Goal: Information Seeking & Learning: Find specific fact

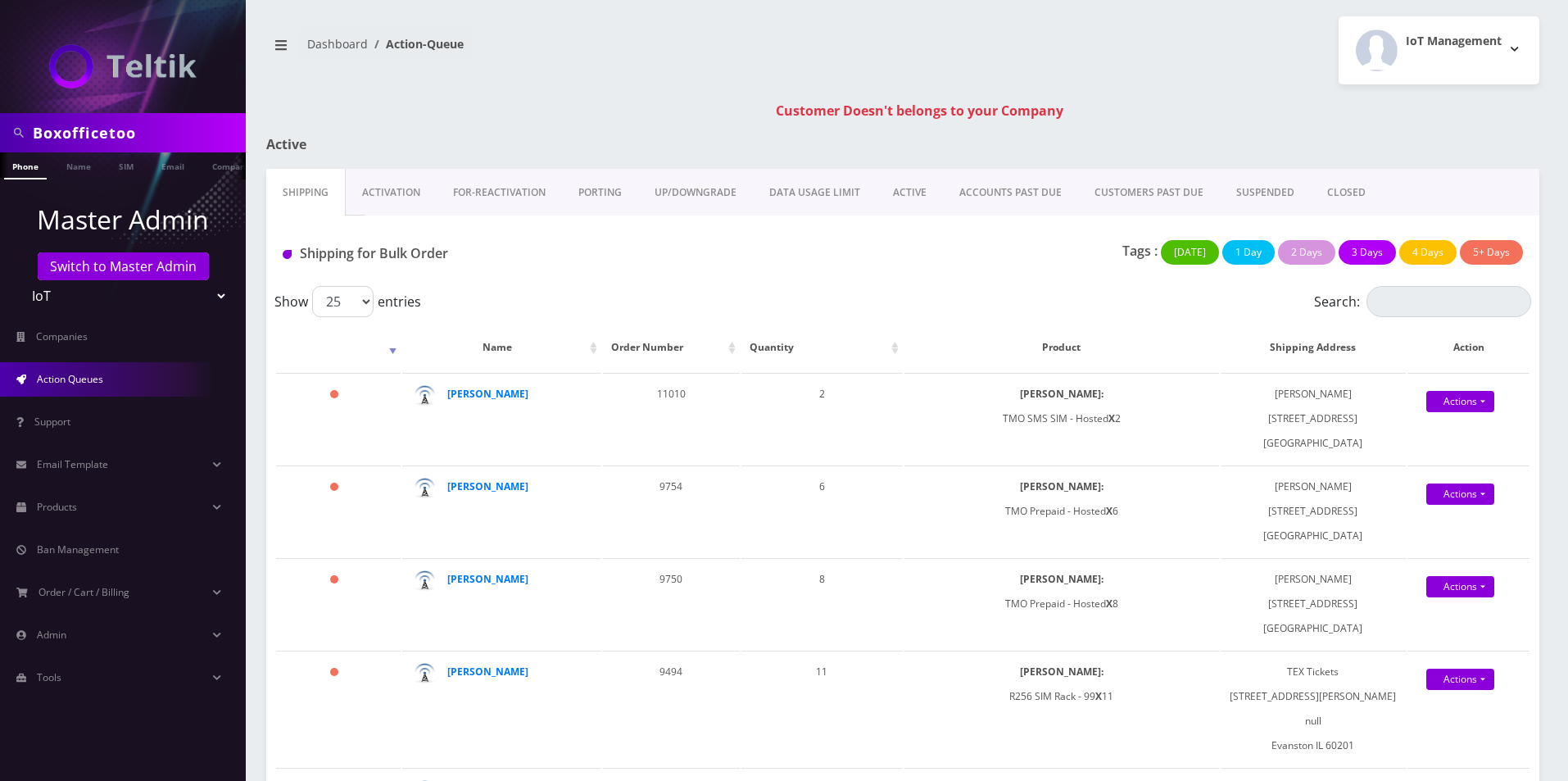
click at [116, 138] on input "Boxofficetoo" at bounding box center [137, 133] width 209 height 31
type input "HSM Entertainment"
click at [229, 160] on li at bounding box center [237, 156] width 17 height 8
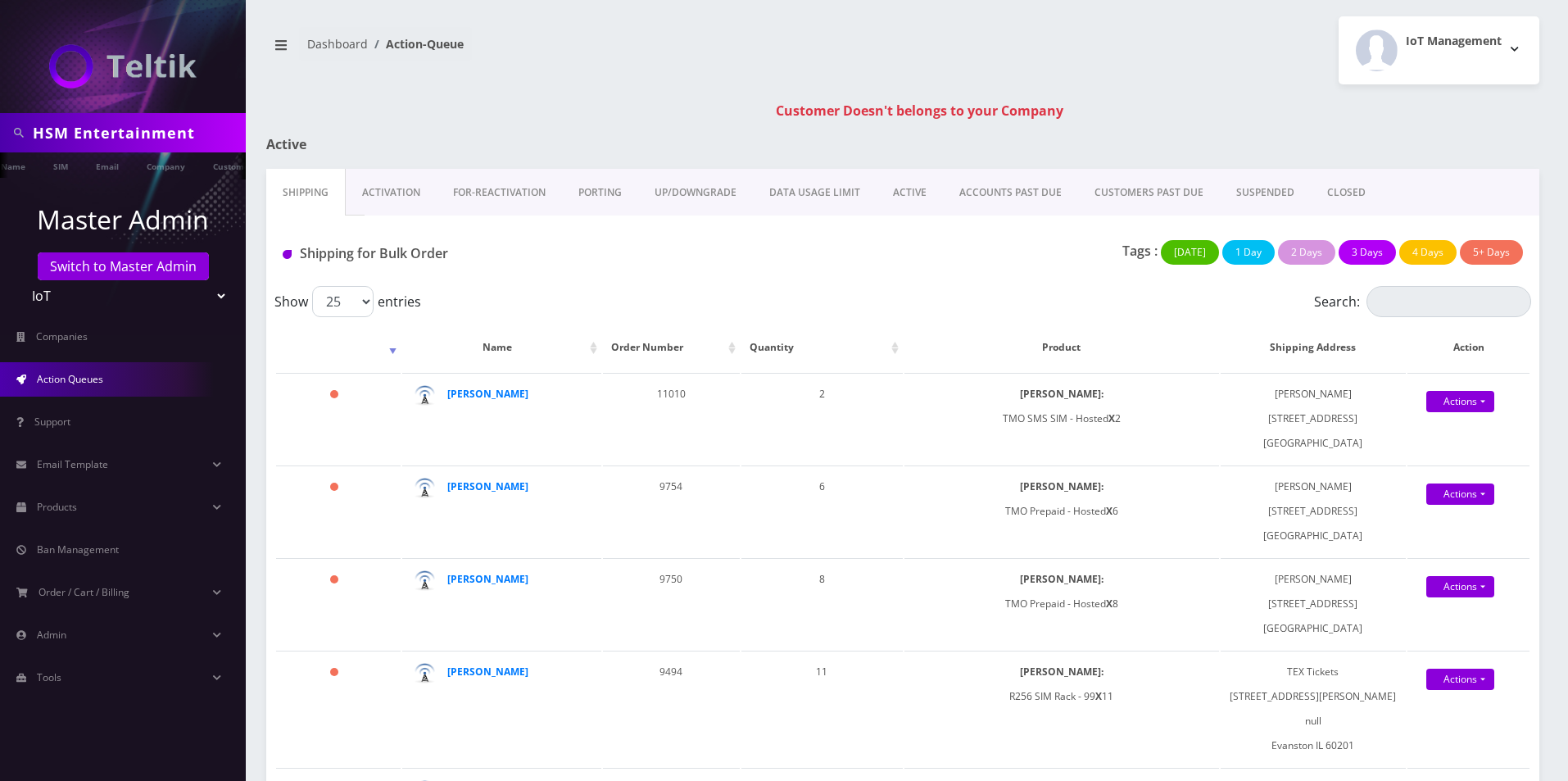
click at [229, 173] on ul at bounding box center [237, 166] width 17 height 28
click at [172, 173] on ul "Phone Name SIM Email Company Customer" at bounding box center [123, 166] width 246 height 27
click at [134, 175] on link "Company" at bounding box center [146, 166] width 55 height 27
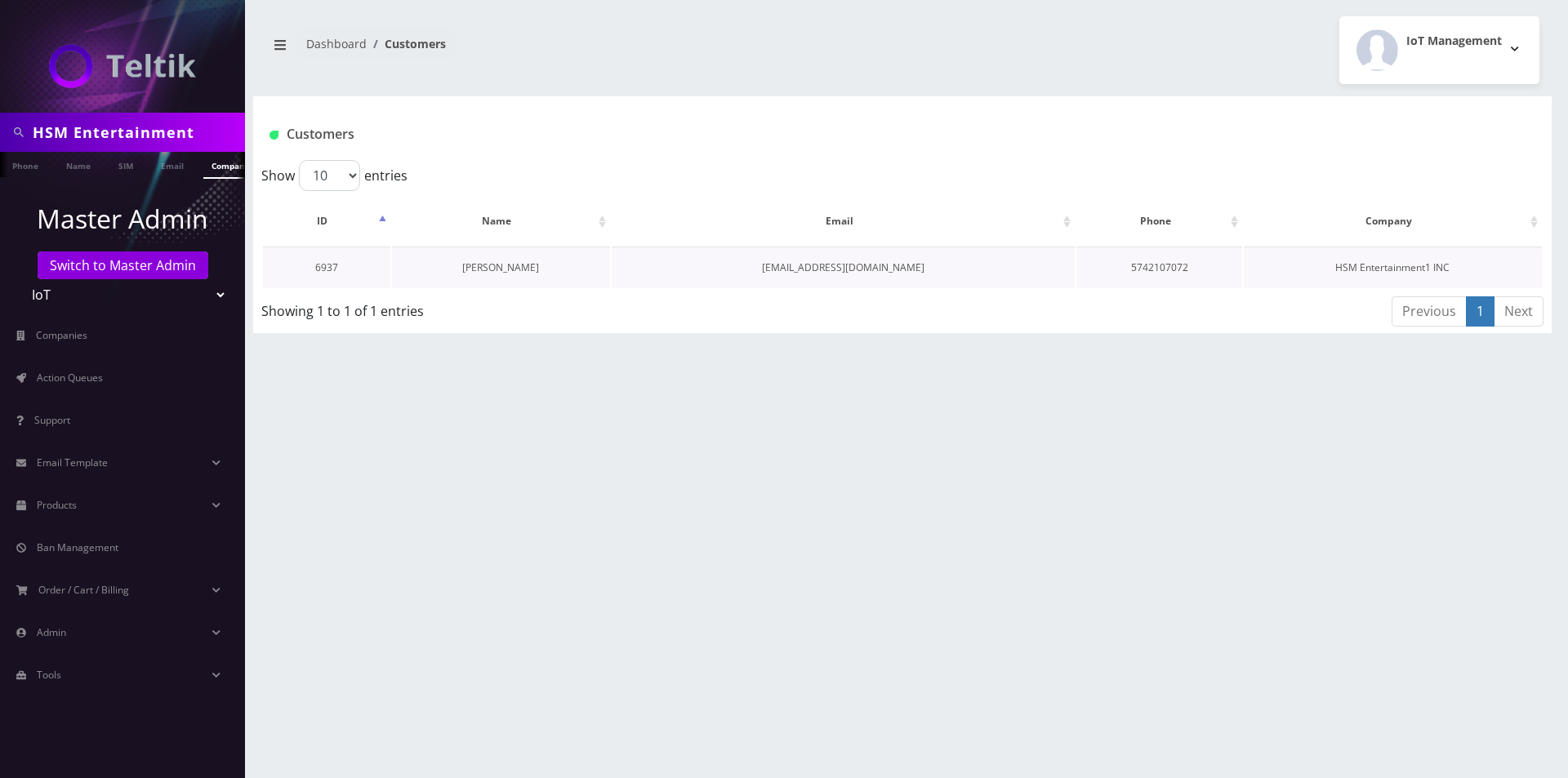
click at [509, 269] on link "[PERSON_NAME]" at bounding box center [500, 267] width 77 height 14
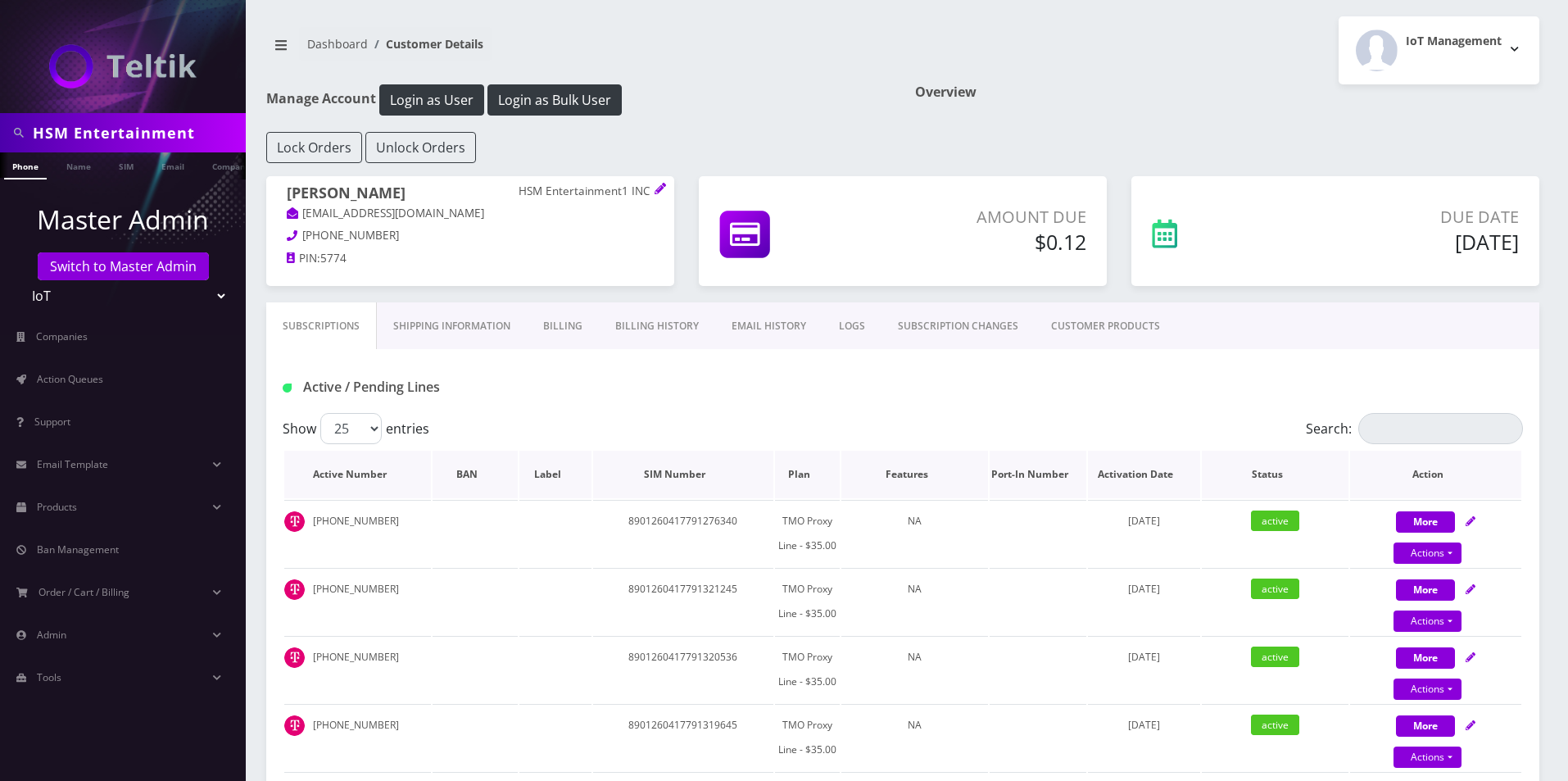
click at [799, 475] on th "Plan" at bounding box center [807, 474] width 64 height 48
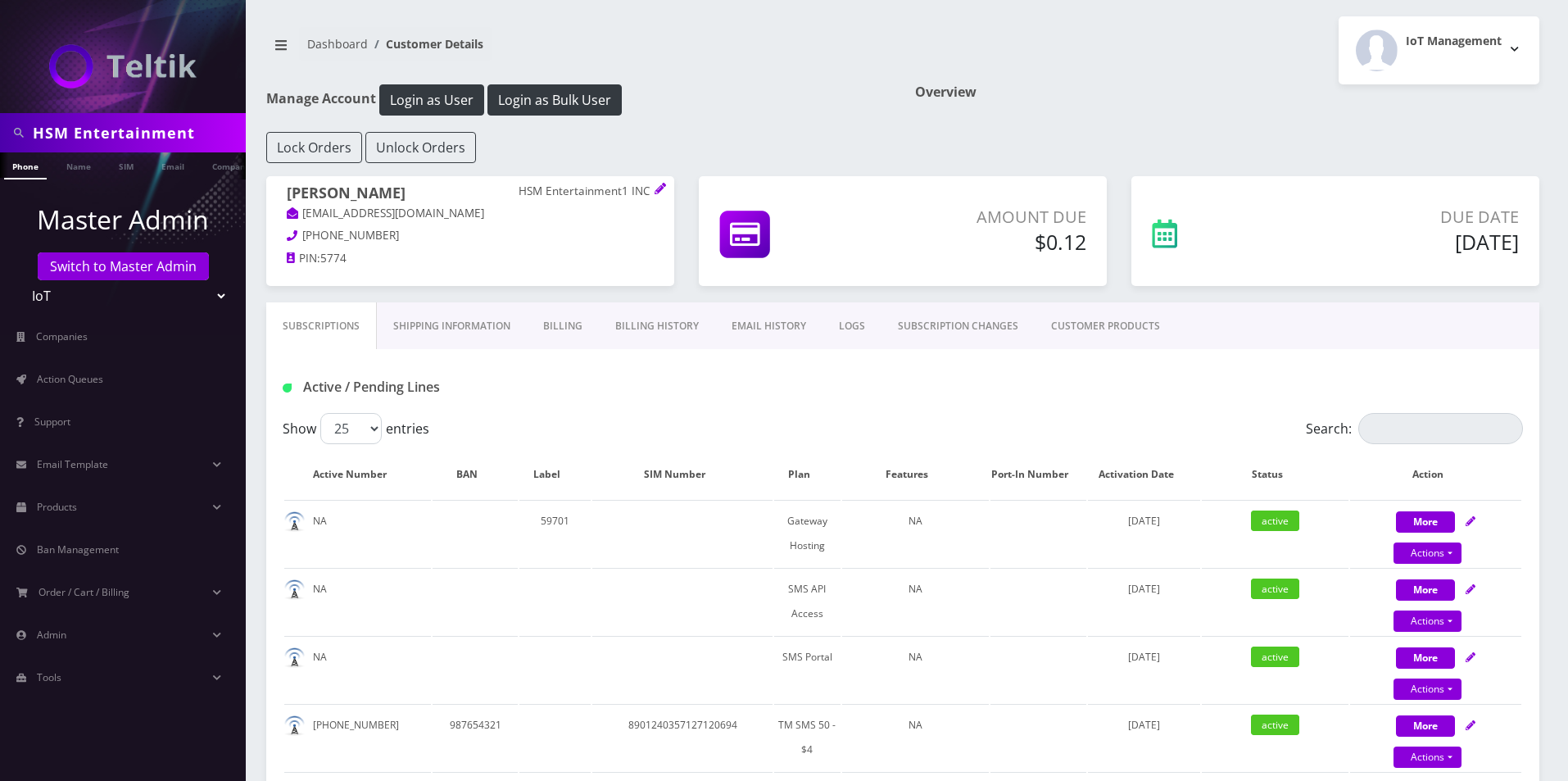
drag, startPoint x: 546, startPoint y: 190, endPoint x: 515, endPoint y: 188, distance: 31.1
click at [515, 188] on h1 "[PERSON_NAME] HSM Entertainment1 INC" at bounding box center [470, 194] width 367 height 20
copy h1 "HSM"
